Goal: Information Seeking & Learning: Understand process/instructions

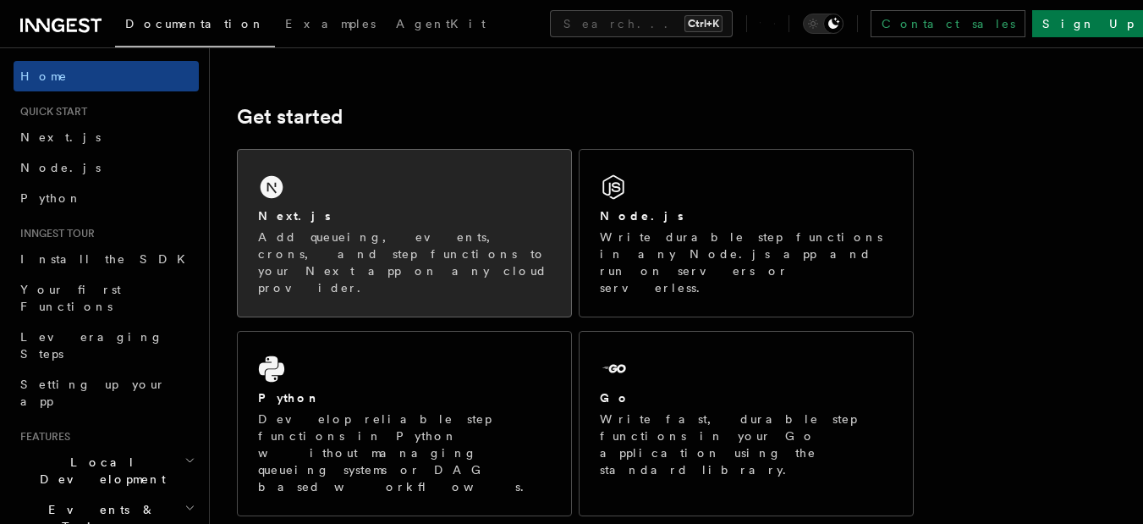
click at [422, 224] on div "Next.js" at bounding box center [404, 216] width 293 height 18
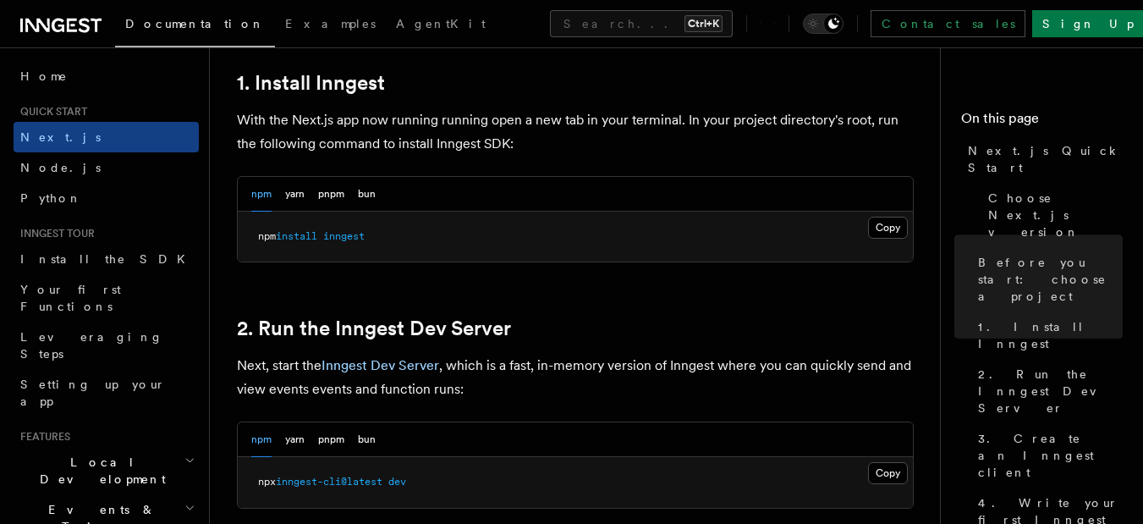
scroll to position [1117, 0]
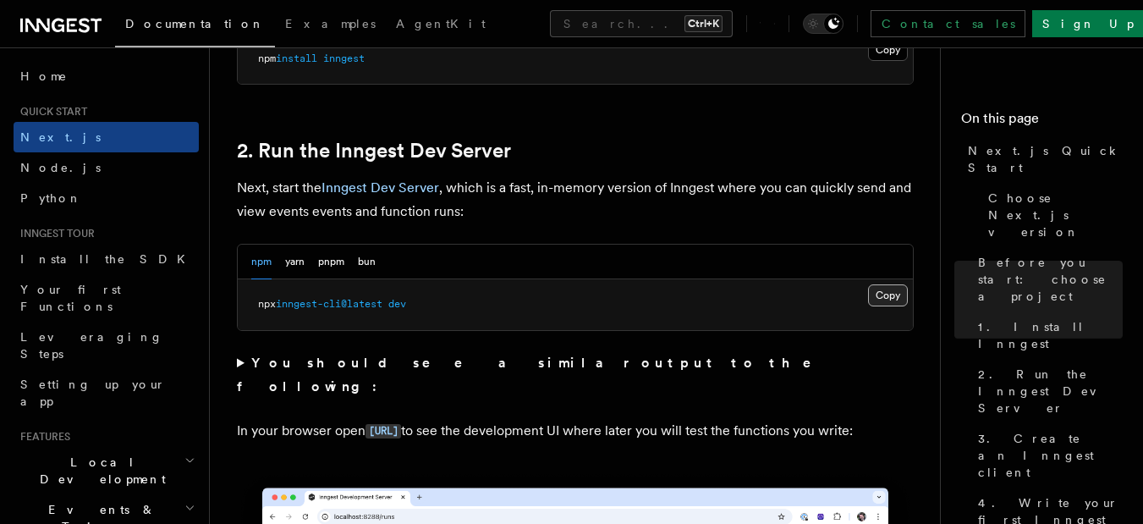
click at [892, 300] on button "Copy Copied" at bounding box center [888, 295] width 40 height 22
